Goal: Task Accomplishment & Management: Manage account settings

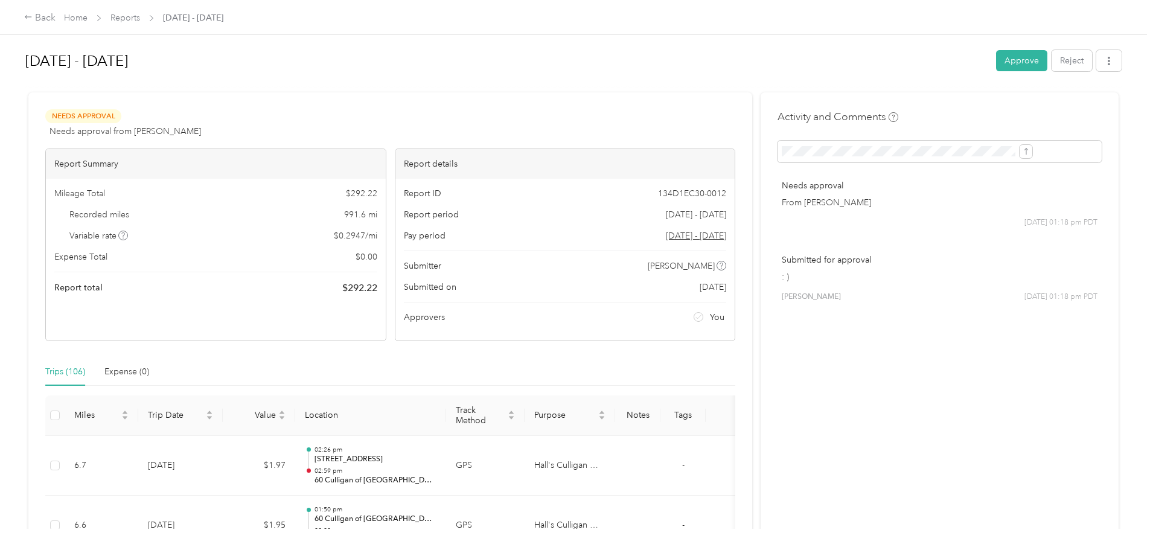
scroll to position [6373, 0]
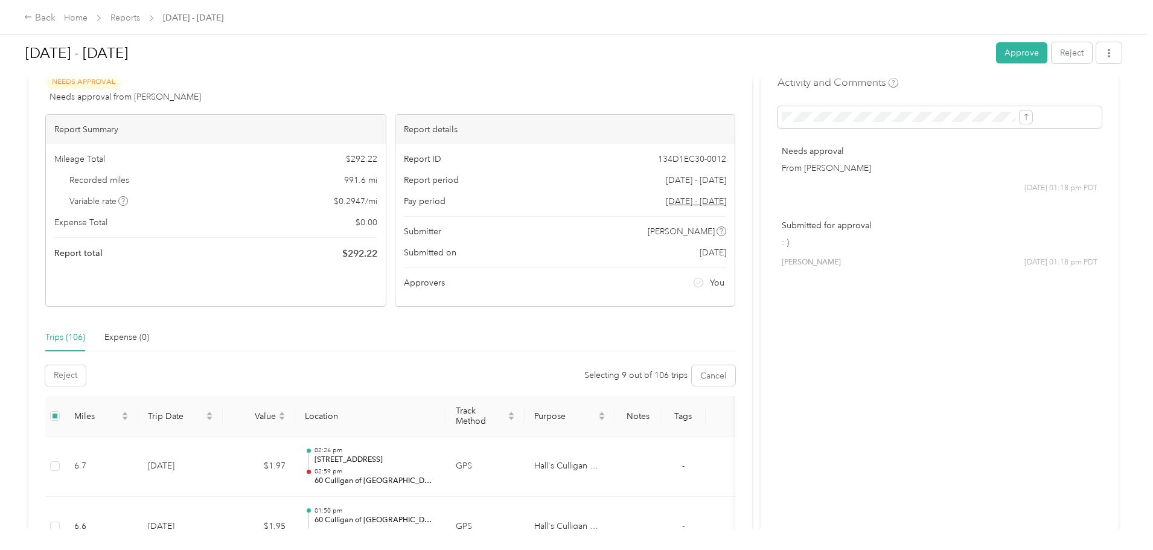
scroll to position [9, 0]
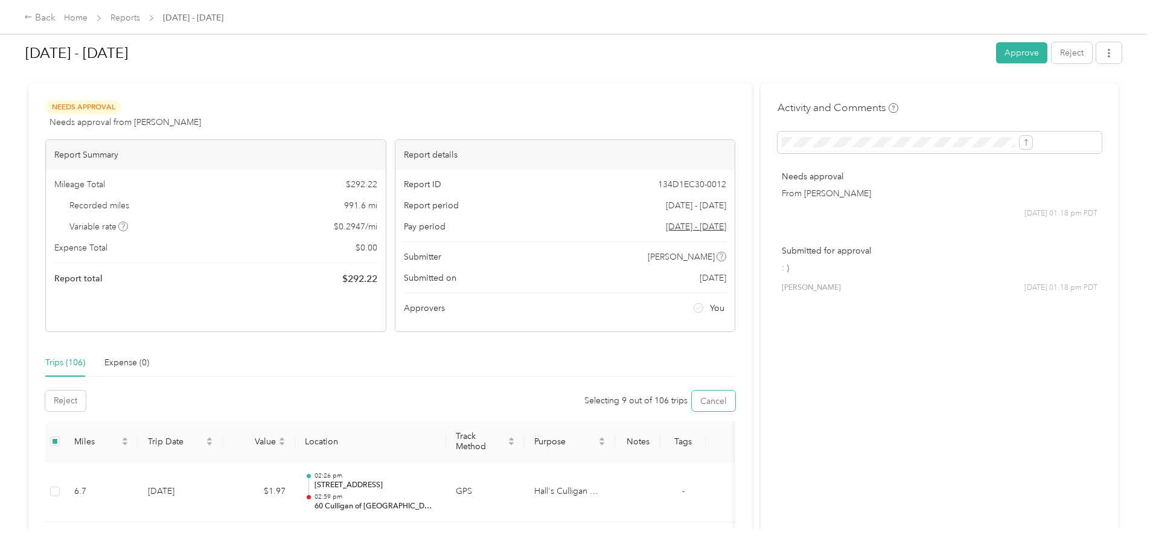
drag, startPoint x: 683, startPoint y: 401, endPoint x: 430, endPoint y: 373, distance: 254.5
click at [692, 401] on button "Cancel" at bounding box center [713, 401] width 43 height 21
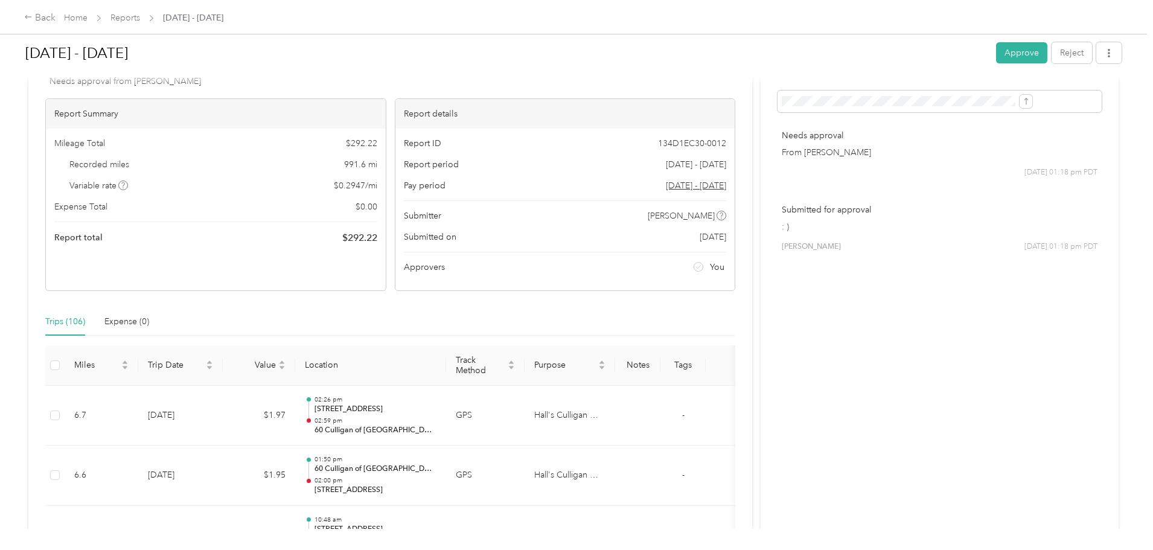
scroll to position [0, 0]
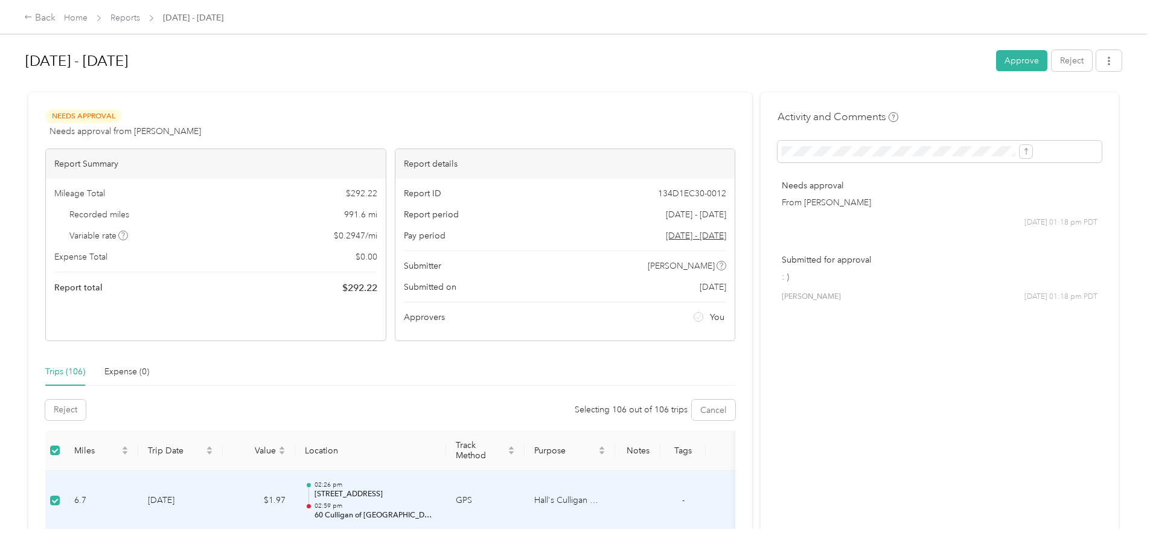
click at [65, 450] on th at bounding box center [54, 450] width 19 height 40
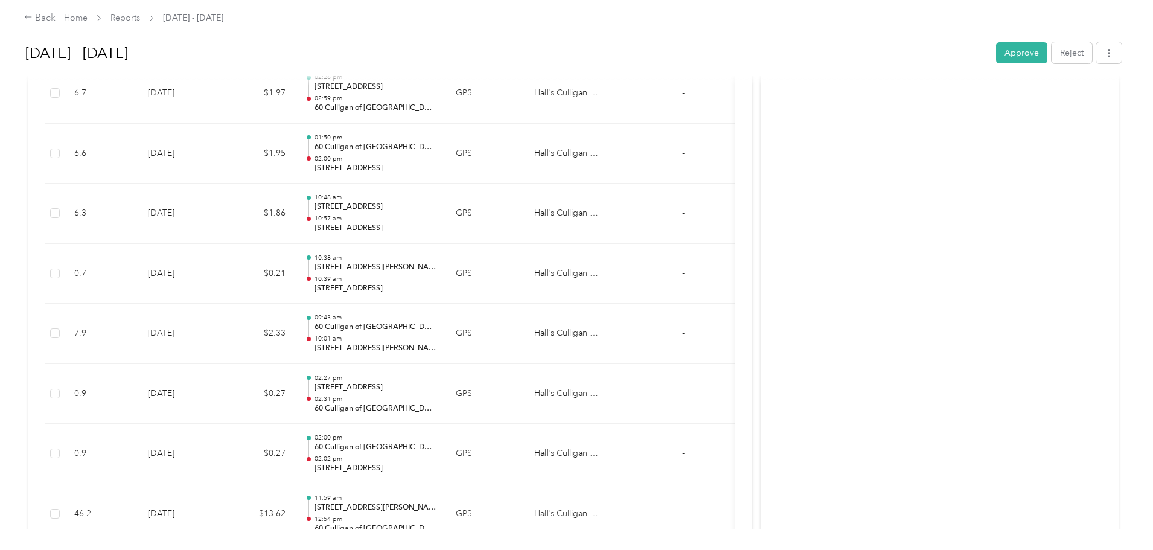
scroll to position [552, 0]
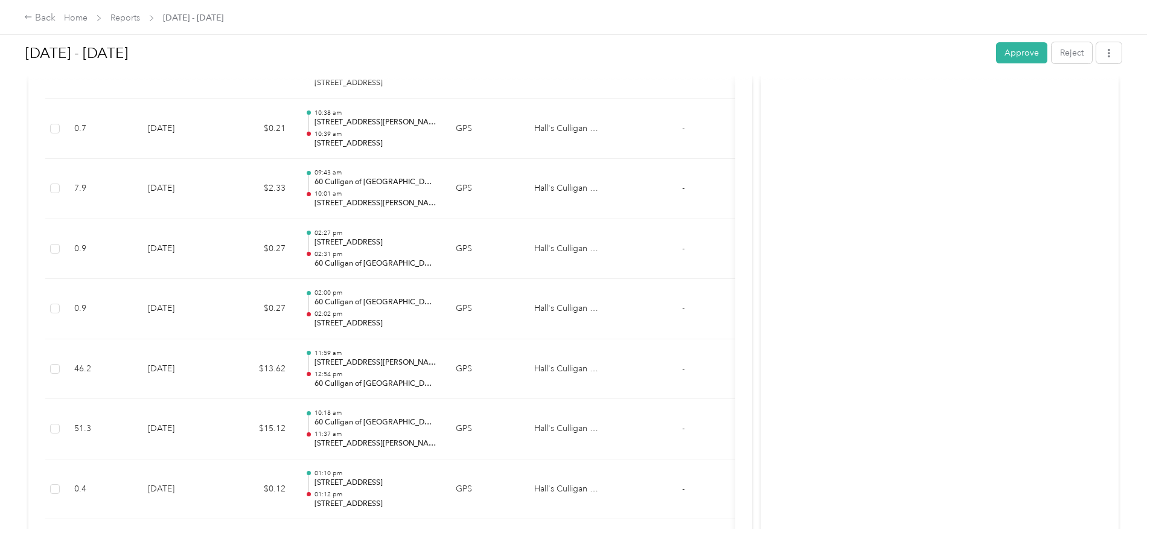
drag, startPoint x: 1040, startPoint y: 123, endPoint x: 1029, endPoint y: 277, distance: 154.3
click at [1028, 302] on div "Back Home Reports [DATE] - [DATE] [DATE] - [DATE] Approve Reject Needs Approval…" at bounding box center [573, 275] width 1147 height 550
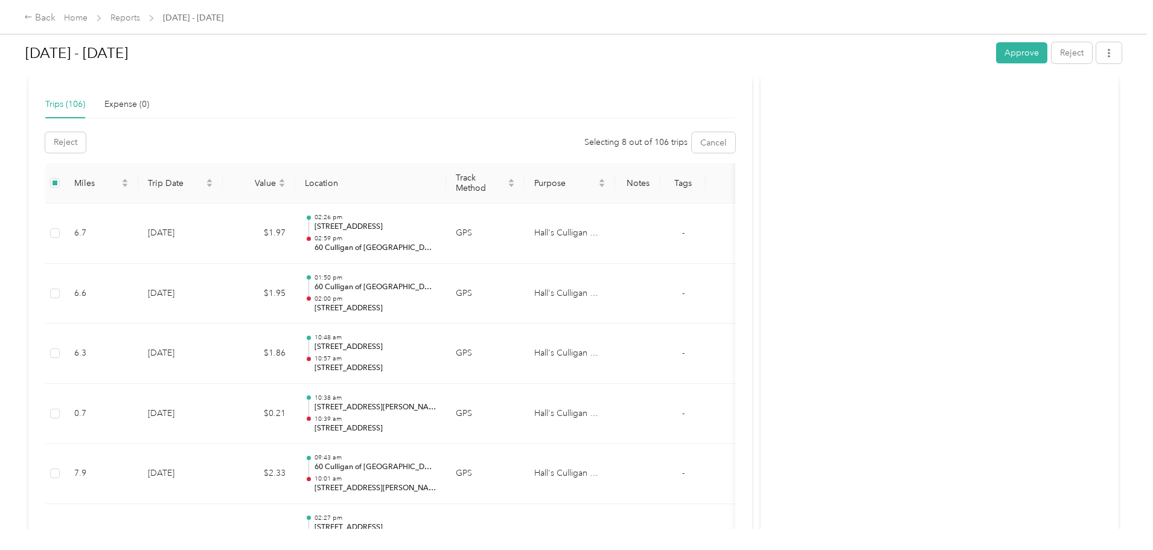
scroll to position [0, 0]
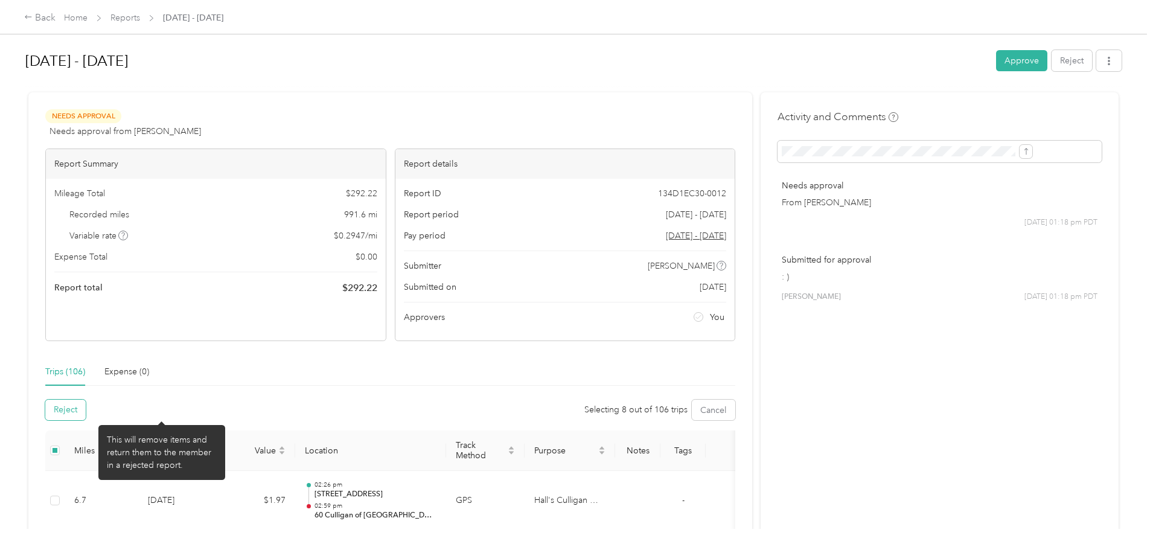
click at [86, 412] on button "Reject" at bounding box center [65, 410] width 40 height 21
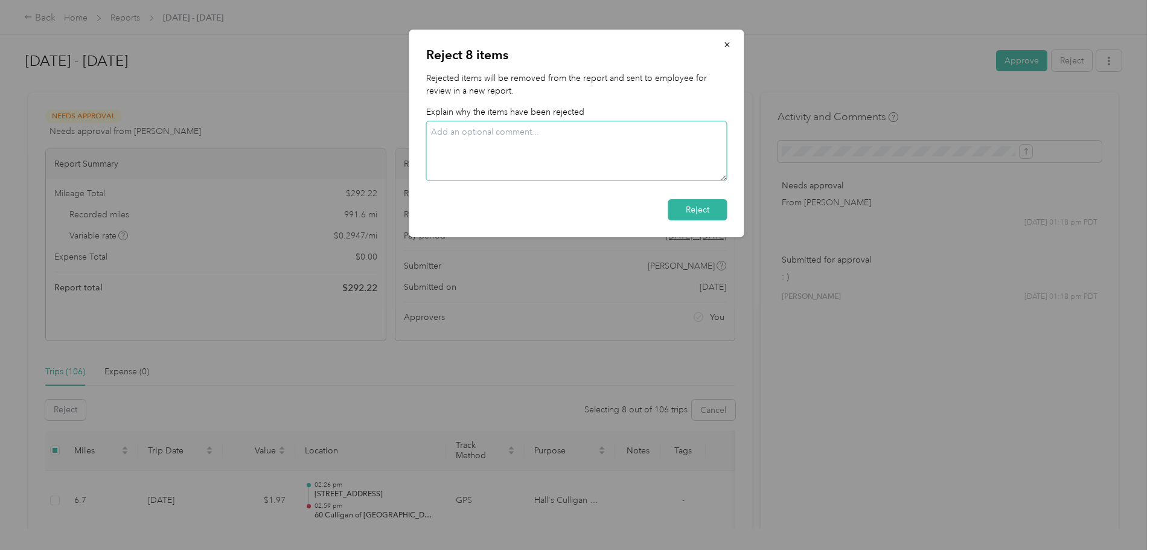
click at [590, 156] on textarea at bounding box center [576, 151] width 301 height 60
type textarea "L"
drag, startPoint x: 706, startPoint y: 205, endPoint x: 544, endPoint y: 146, distance: 172.3
click at [544, 146] on div "Reject 8 items Rejected items will be removed from the report and sent to emplo…" at bounding box center [576, 134] width 335 height 208
click at [607, 133] on textarea "Trips to home for lunches and getting off work. One such, dinner at [GEOGRAPHIC…" at bounding box center [576, 151] width 301 height 60
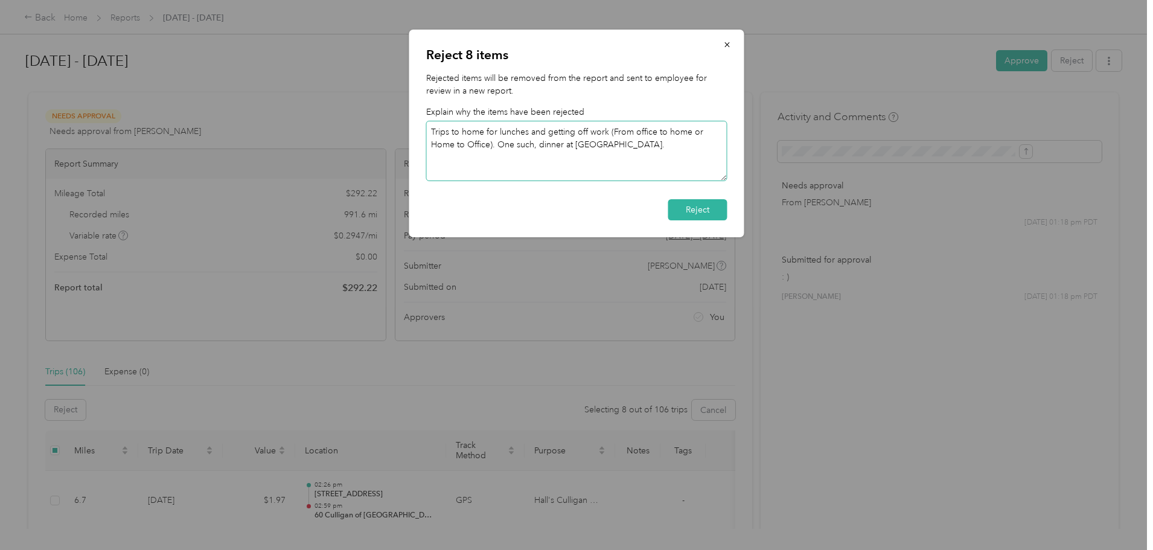
click at [578, 149] on textarea "Trips to home for lunches and getting off work (From office to home or Home to …" at bounding box center [576, 151] width 301 height 60
click at [632, 145] on textarea "Trips to home for lunches and getting off work (From office to home or Home to …" at bounding box center [576, 151] width 301 height 60
type textarea "Trips to home for lunches and getting off work (From office to home or Home to …"
click at [699, 208] on button "Reject" at bounding box center [697, 209] width 59 height 21
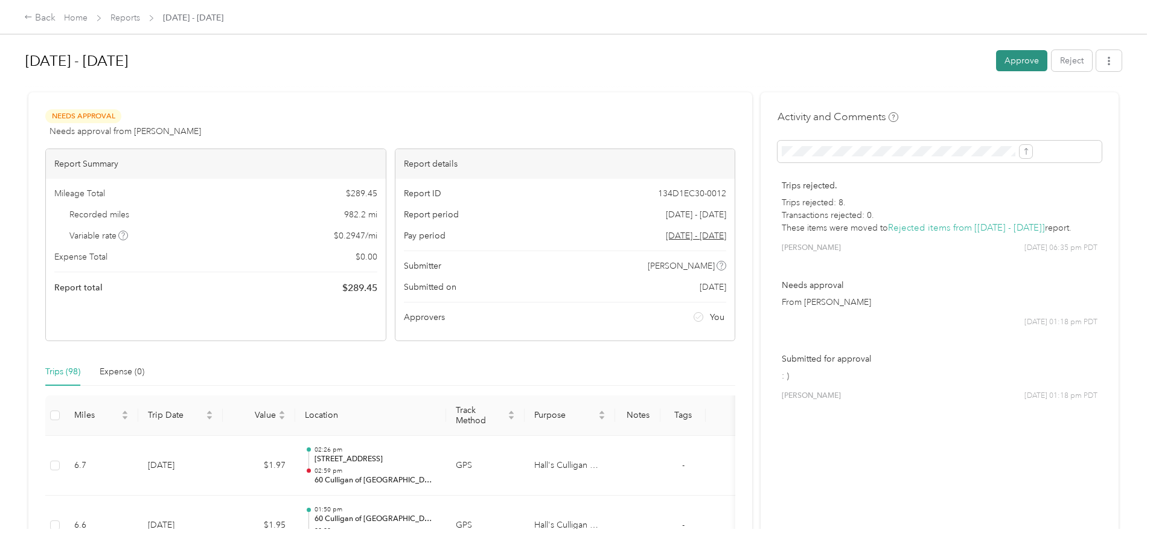
click at [996, 62] on button "Approve" at bounding box center [1021, 60] width 51 height 21
